Goal: Information Seeking & Learning: Check status

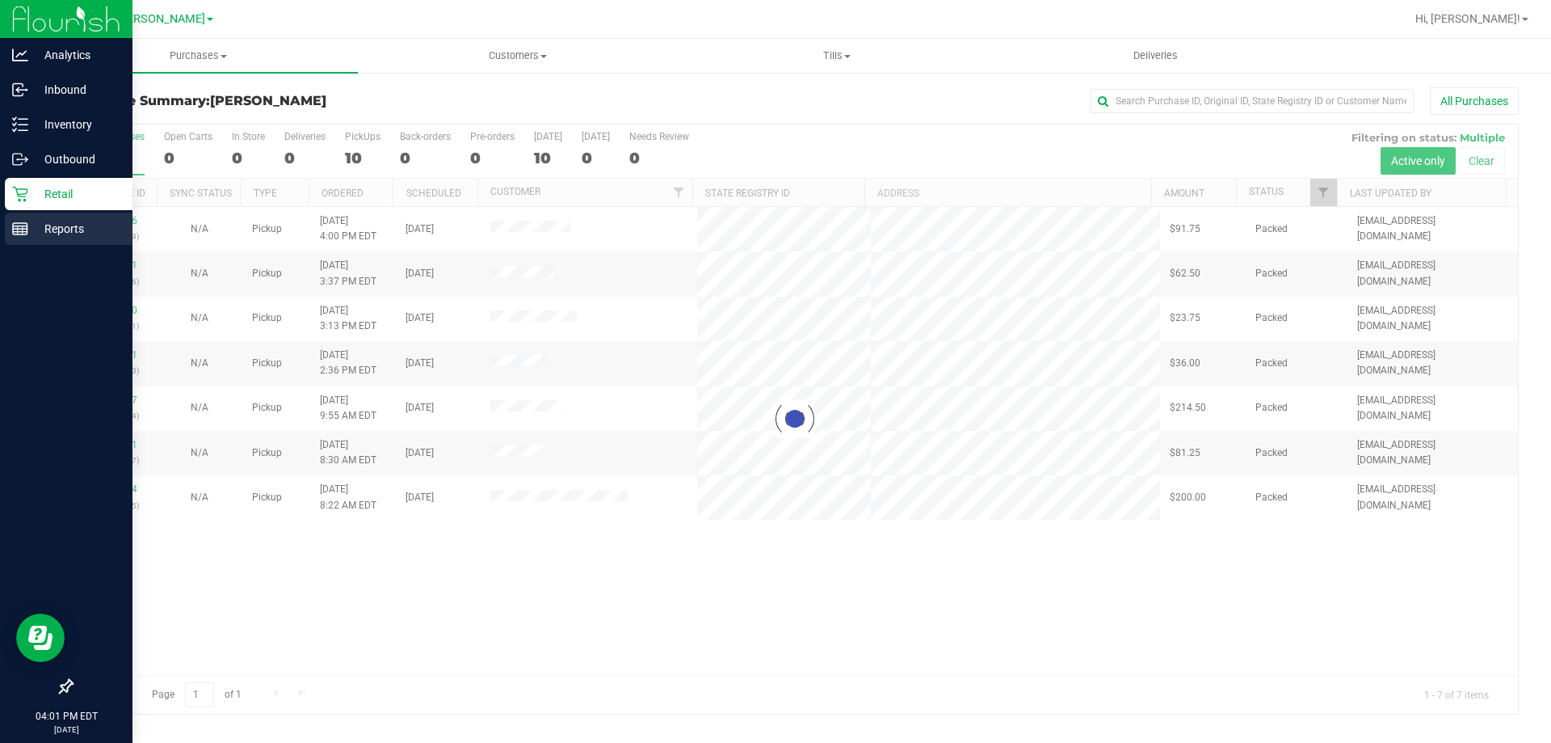
click at [23, 227] on line at bounding box center [23, 230] width 0 height 8
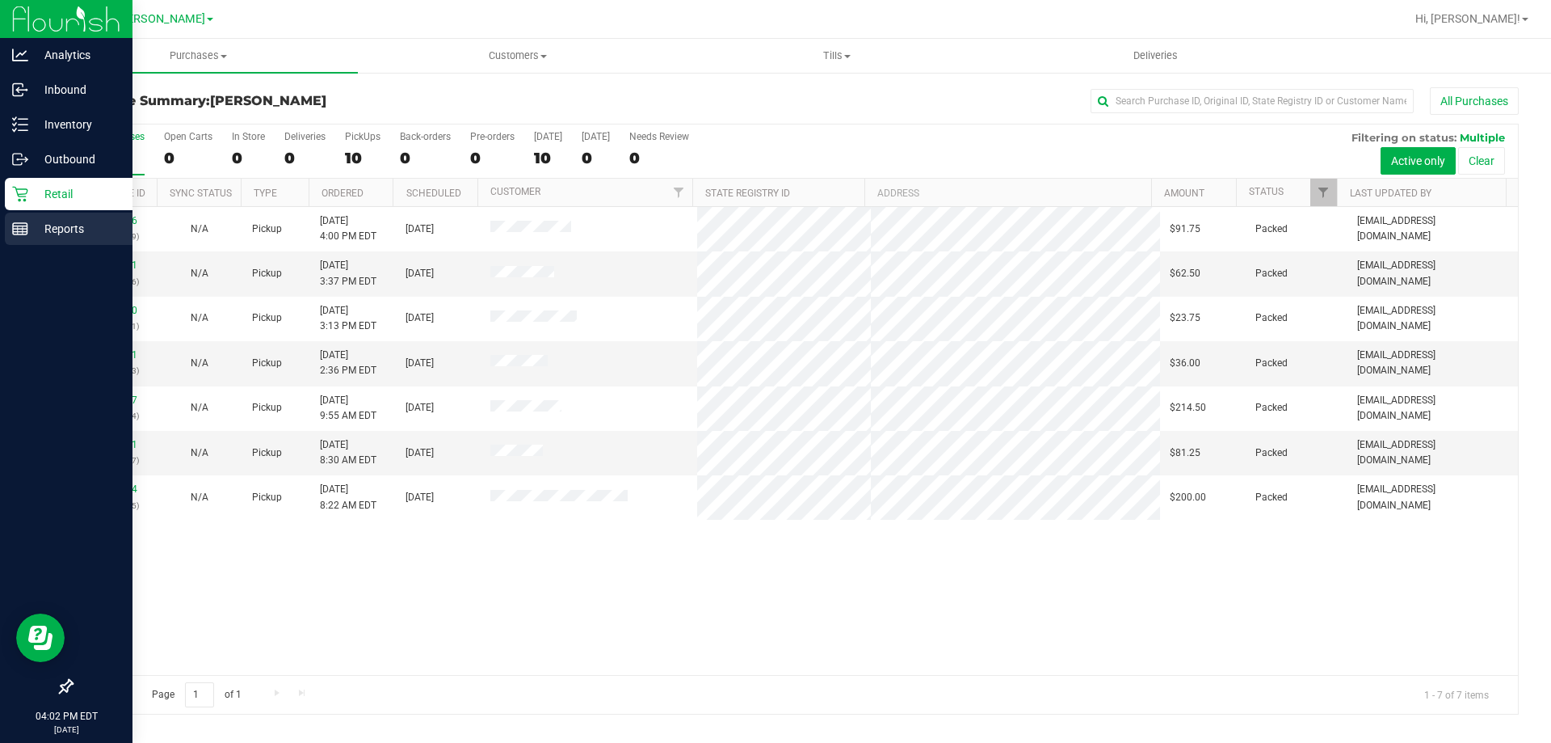
click at [23, 227] on icon at bounding box center [20, 229] width 16 height 16
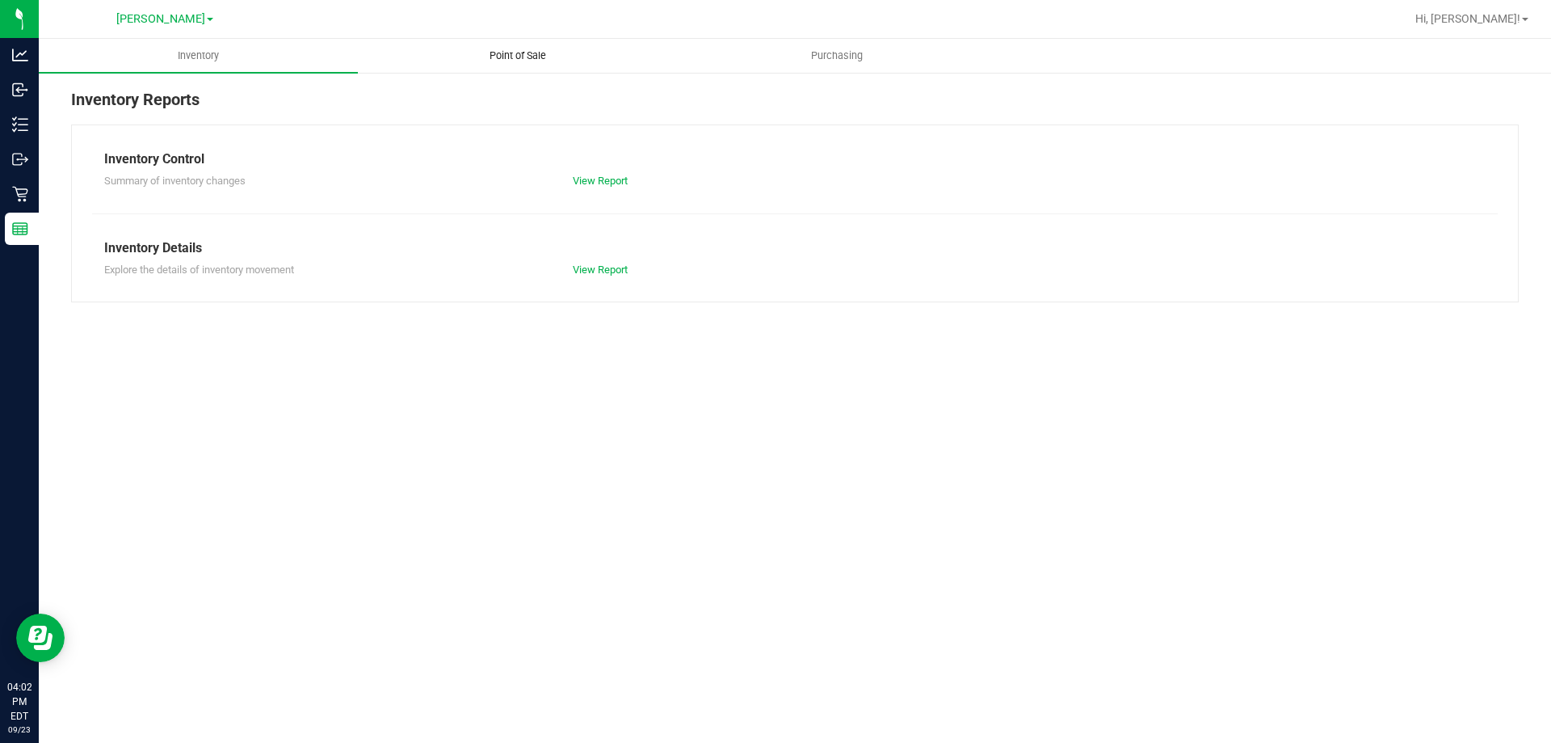
click at [496, 52] on span "Point of Sale" at bounding box center [518, 55] width 100 height 15
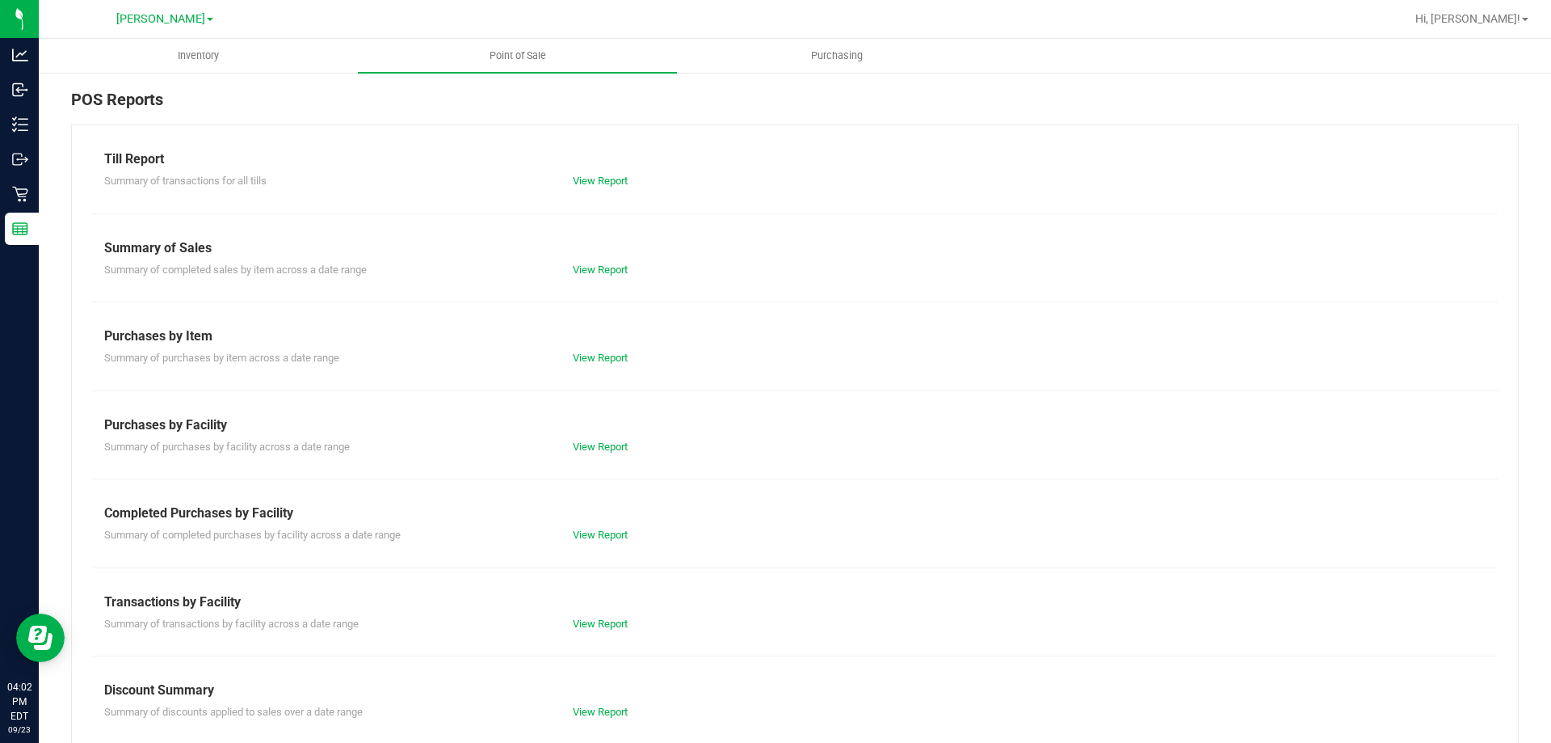
click at [586, 258] on div "Summary of completed sales by item across a date range View Report" at bounding box center [795, 268] width 1406 height 20
click at [587, 262] on div "View Report" at bounding box center [795, 270] width 469 height 16
click at [591, 271] on link "View Report" at bounding box center [600, 269] width 55 height 12
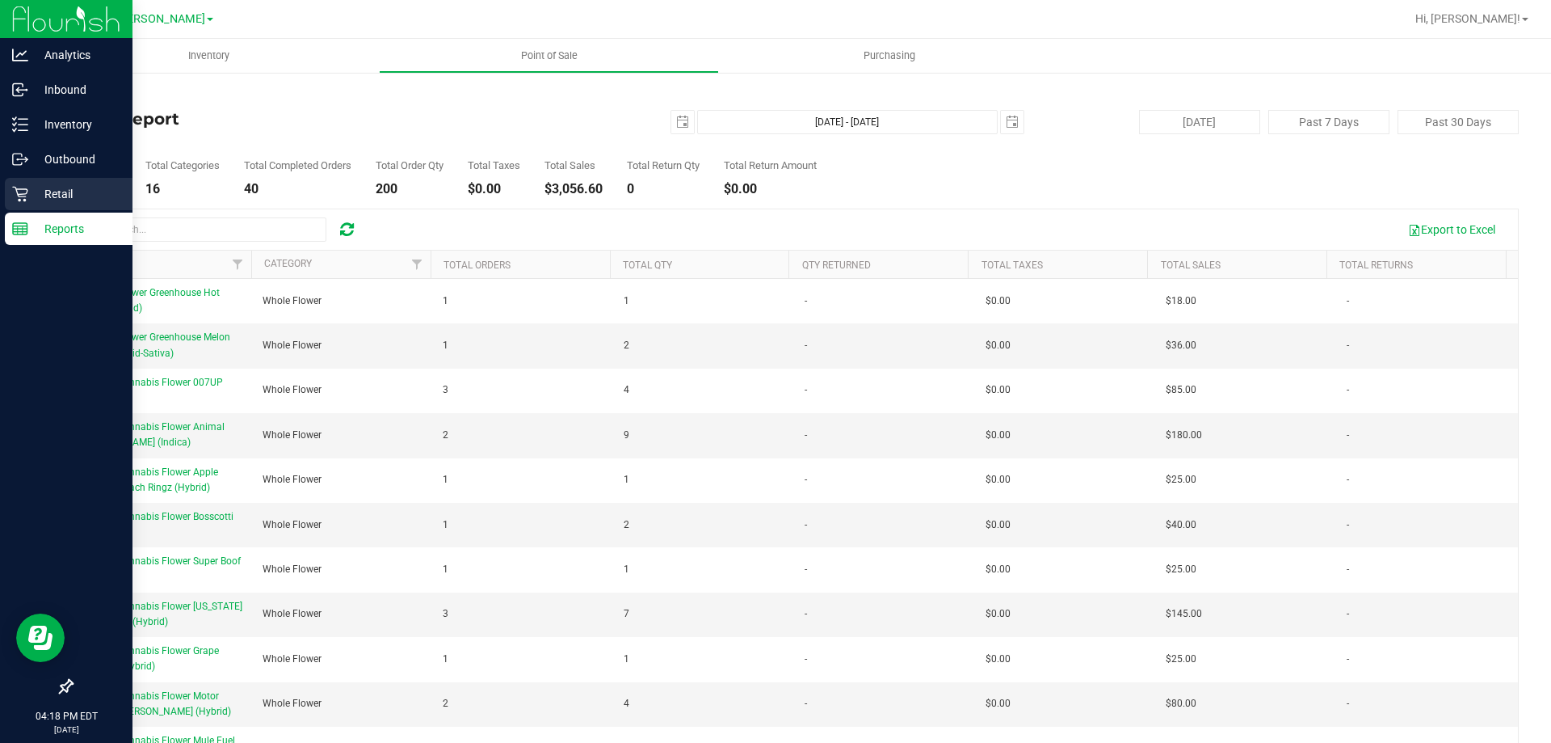
click at [58, 192] on p "Retail" at bounding box center [76, 193] width 97 height 19
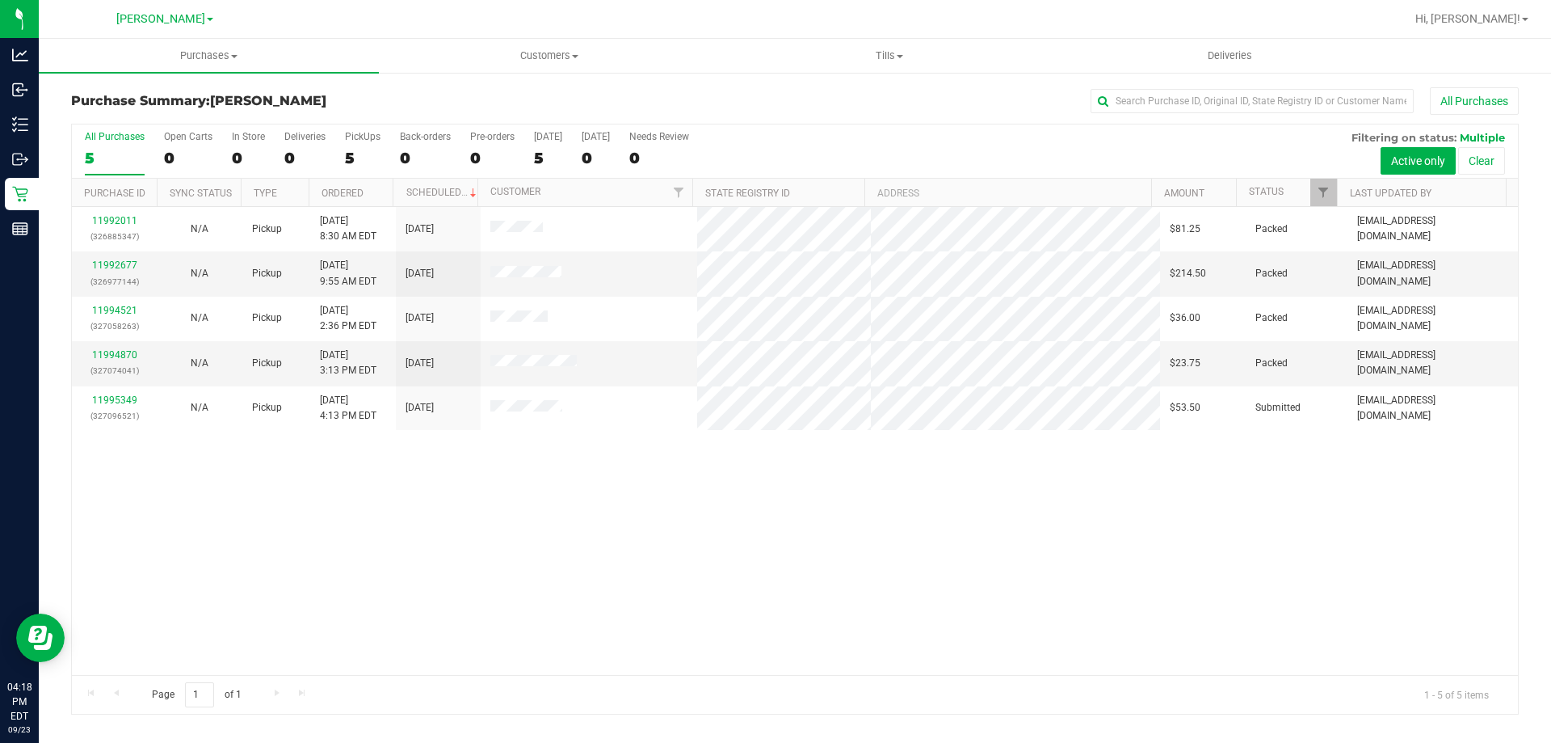
click at [684, 584] on div "11992011 (326885347) N/A Pickup [DATE] 8:30 AM EDT 9/23/2025 $81.25 Packed [EMA…" at bounding box center [795, 441] width 1446 height 468
